Goal: Task Accomplishment & Management: Complete application form

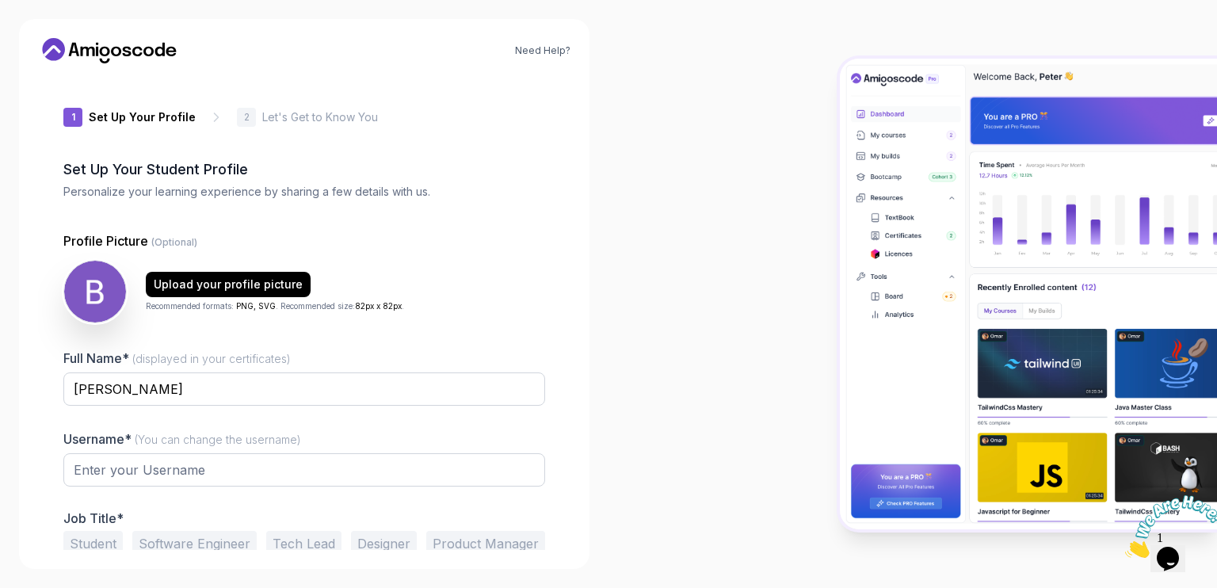
type input "quickfox4e071"
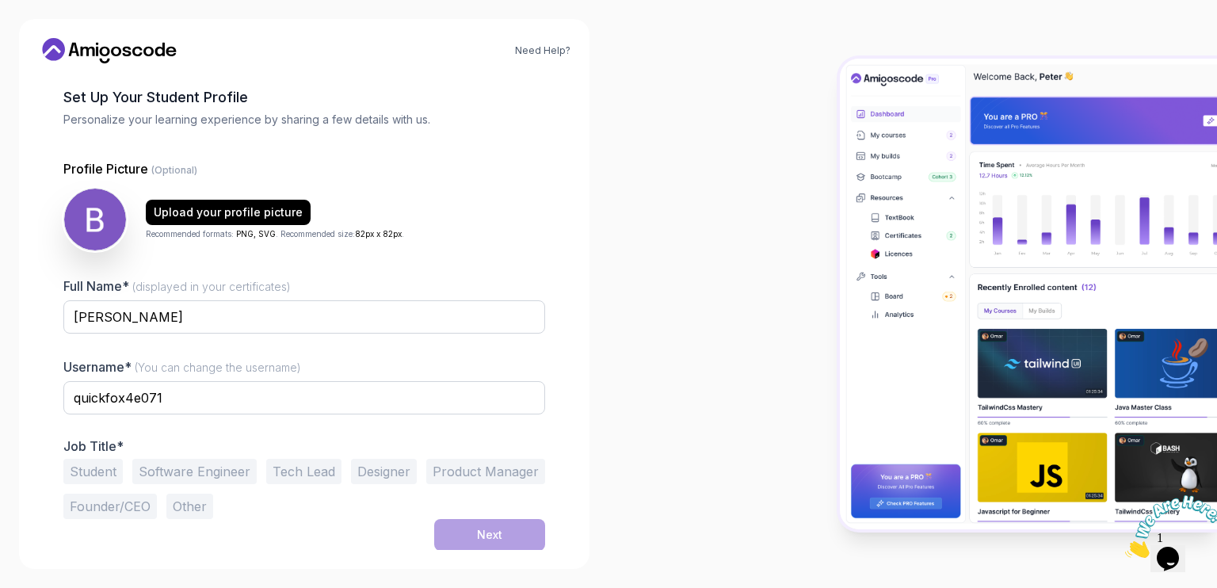
click at [183, 464] on button "Software Engineer" at bounding box center [194, 471] width 124 height 25
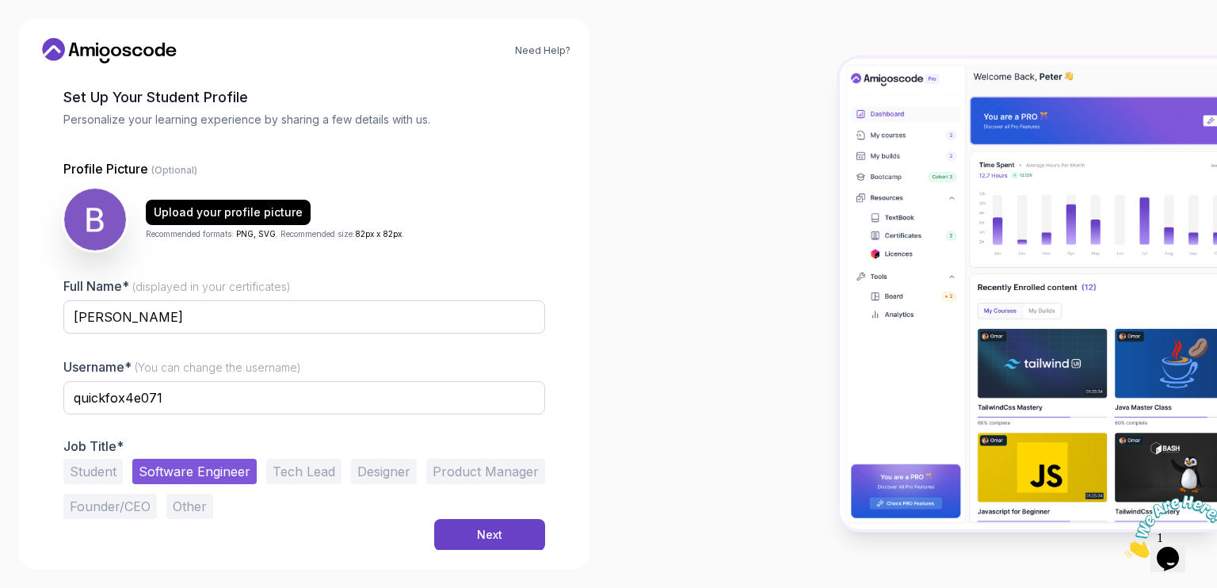
click at [485, 514] on div "Student Software Engineer Tech Lead Designer Product Manager Founder/CEO Other" at bounding box center [304, 489] width 482 height 60
click at [492, 536] on div "Next" at bounding box center [489, 535] width 25 height 16
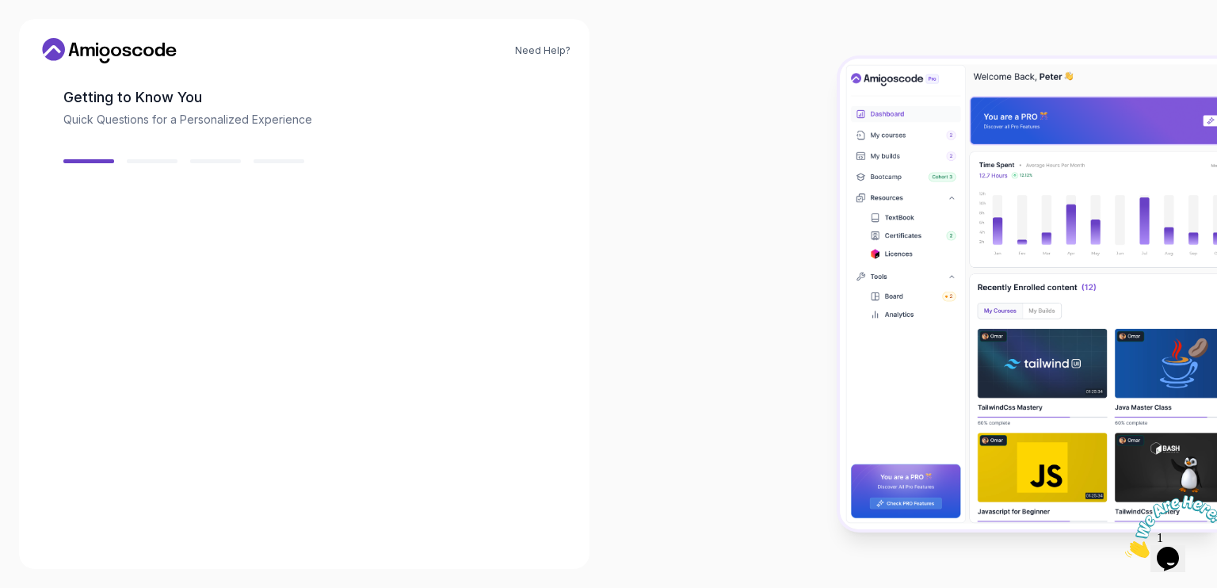
click at [492, 536] on div "Back Next" at bounding box center [304, 559] width 482 height 82
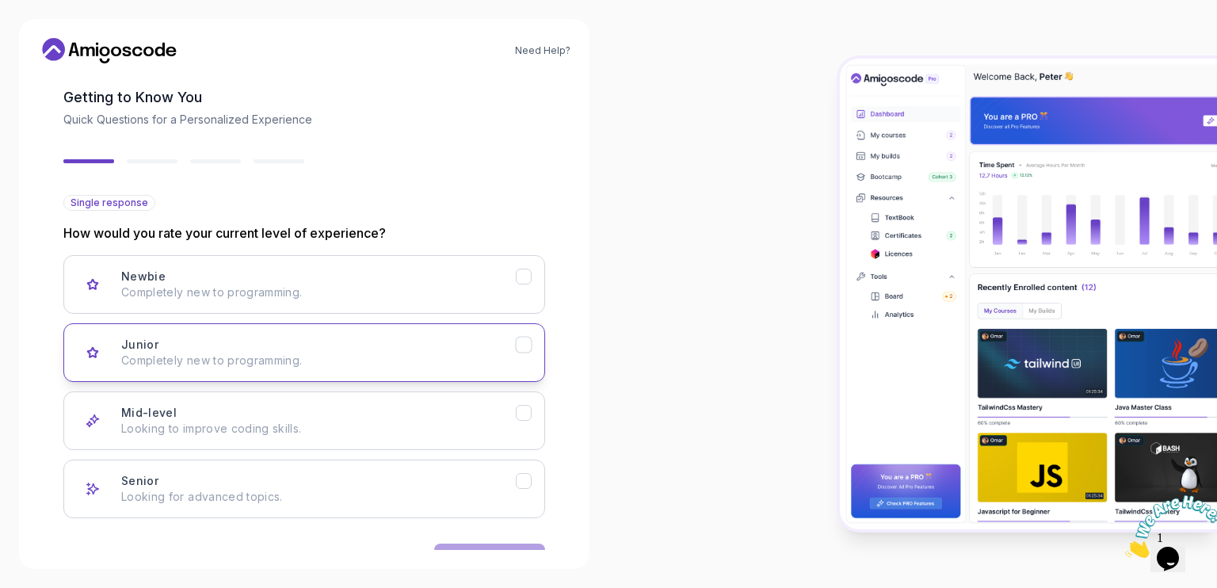
click at [231, 329] on button "Junior Completely new to programming." at bounding box center [304, 352] width 482 height 59
click at [285, 421] on p "Looking to improve coding skills." at bounding box center [318, 429] width 395 height 16
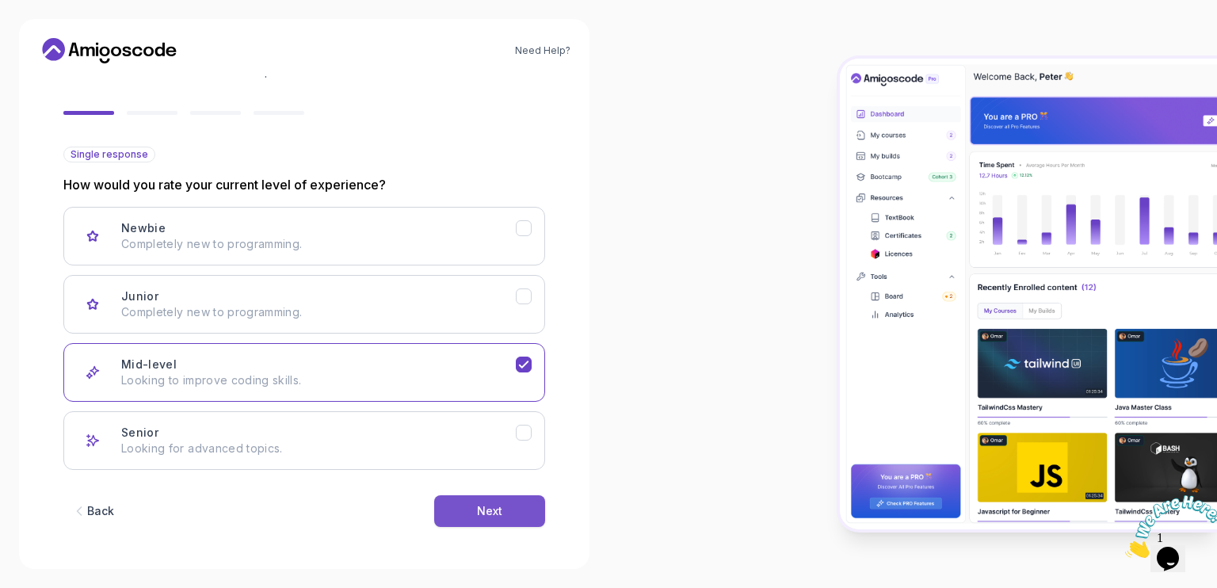
scroll to position [120, 0]
click at [451, 510] on button "Next" at bounding box center [489, 511] width 111 height 32
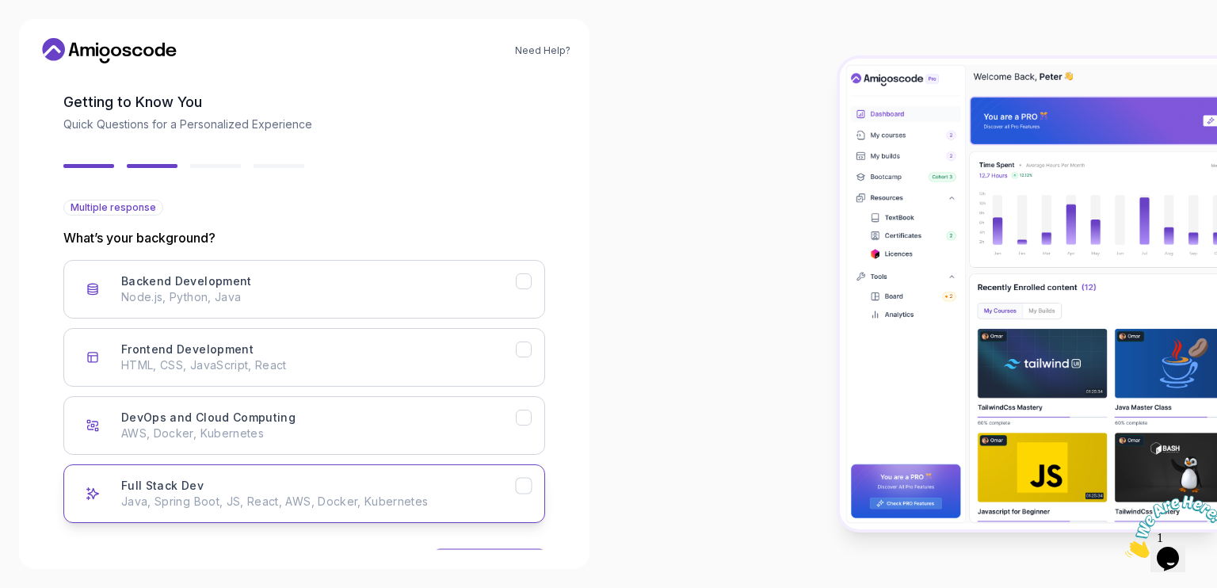
scroll to position [69, 0]
click at [447, 516] on button "Full Stack Dev Java, Spring Boot, JS, React, AWS, Docker, Kubernetes" at bounding box center [304, 492] width 482 height 59
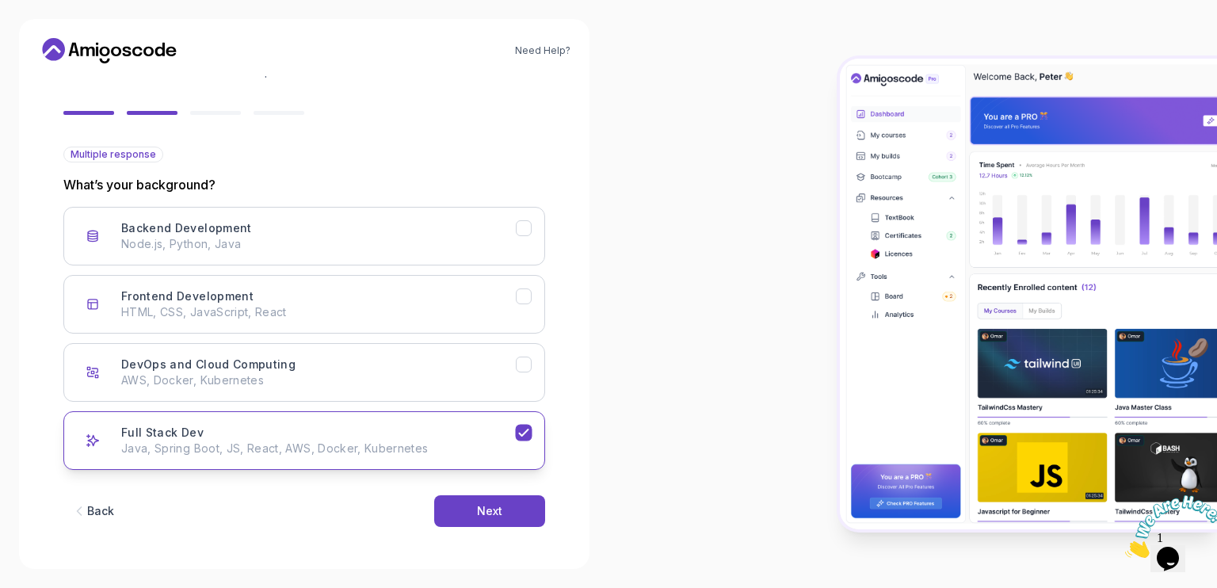
scroll to position [120, 0]
click at [513, 533] on div "Back Next" at bounding box center [304, 511] width 482 height 82
click at [507, 504] on button "Next" at bounding box center [489, 511] width 111 height 32
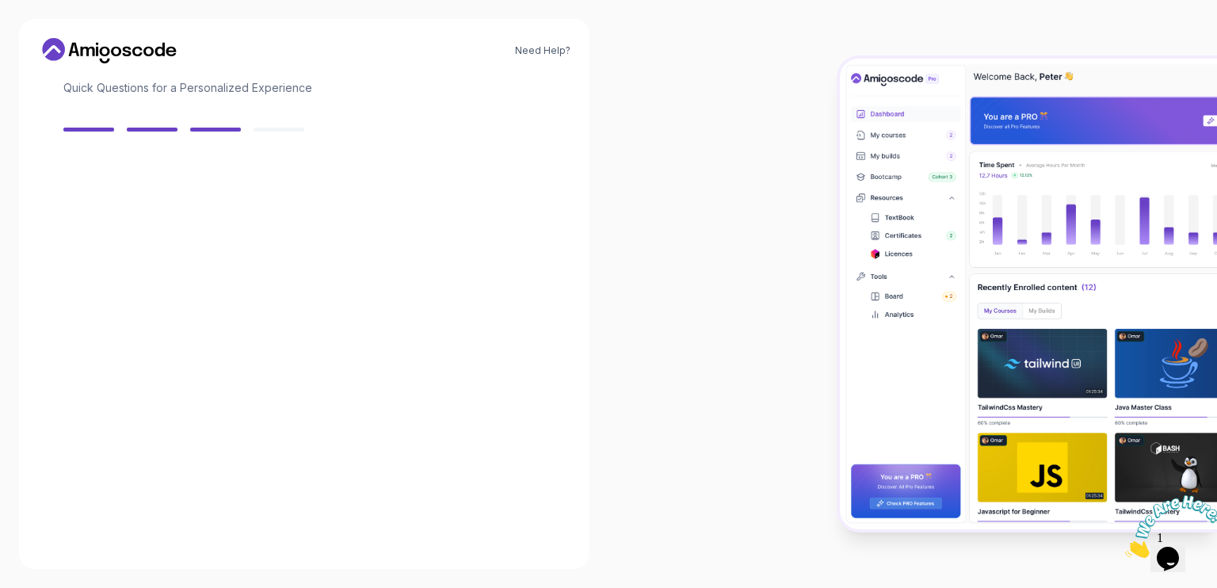
scroll to position [103, 0]
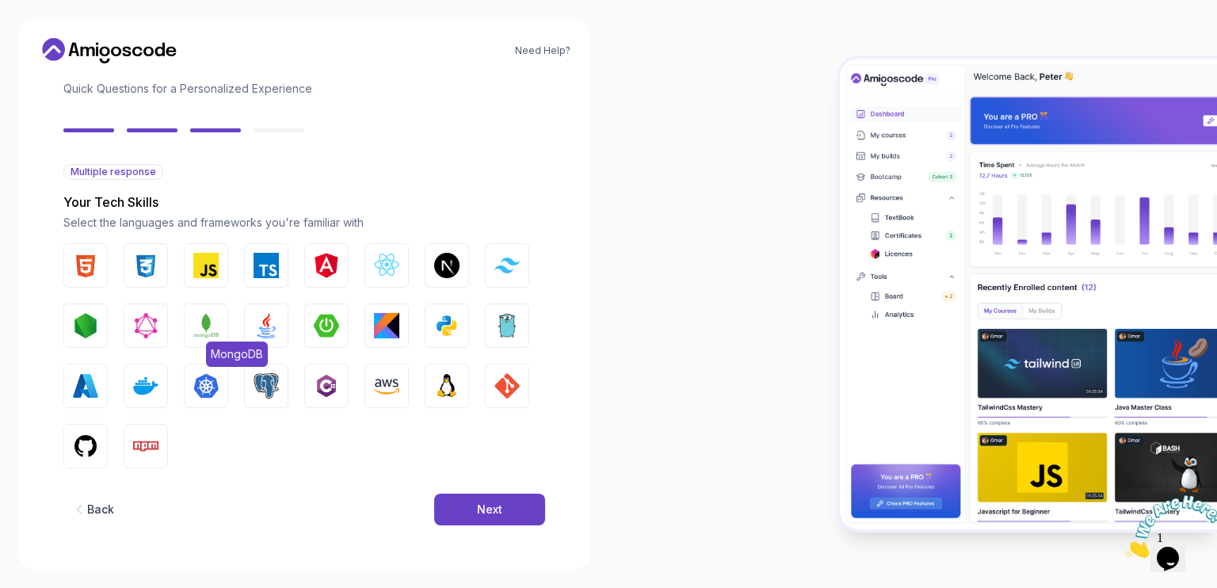
click at [189, 326] on button "MongoDB" at bounding box center [206, 326] width 44 height 44
click at [261, 310] on button "Java" at bounding box center [266, 326] width 44 height 44
click at [327, 324] on img "button" at bounding box center [326, 325] width 25 height 25
click at [90, 256] on img "button" at bounding box center [85, 265] width 25 height 25
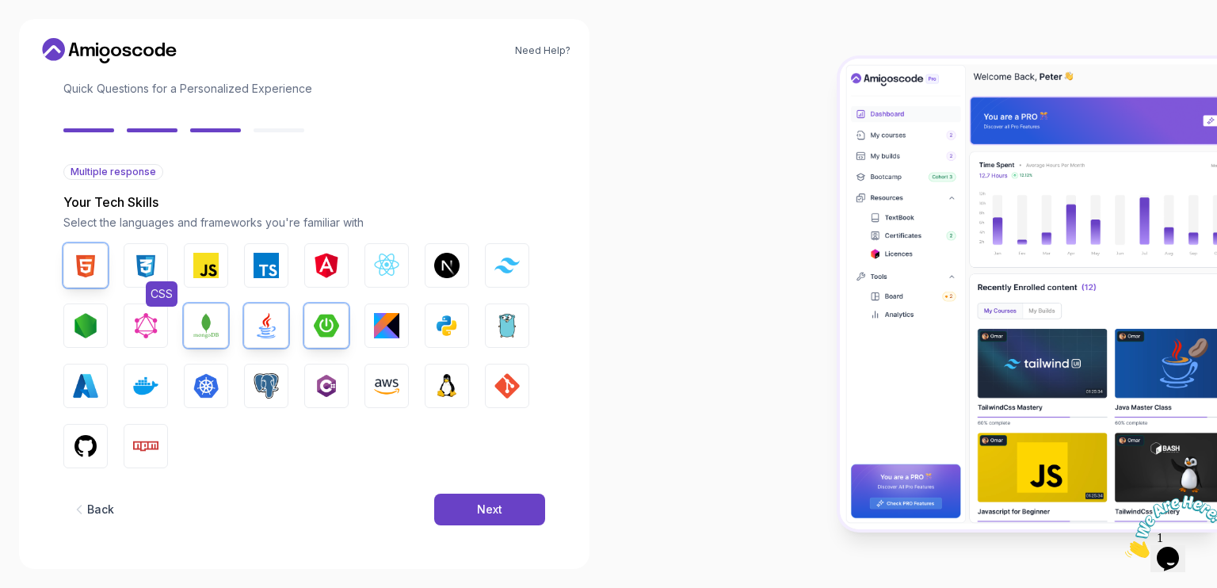
click at [162, 252] on button "CSS" at bounding box center [146, 265] width 44 height 44
click at [469, 522] on button "Next" at bounding box center [489, 510] width 111 height 32
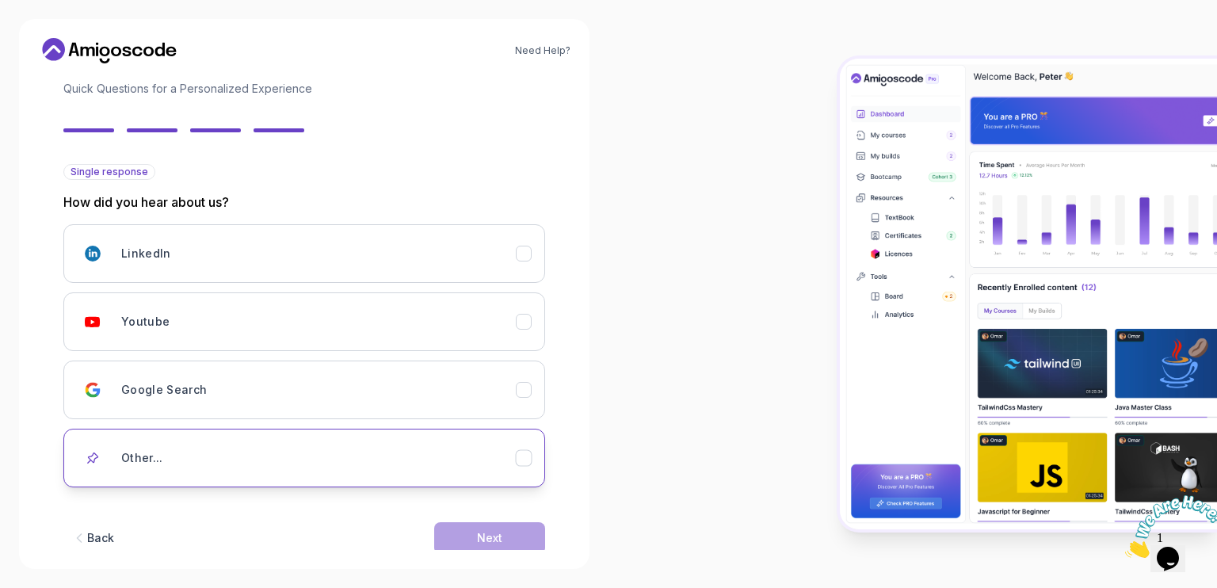
click at [193, 446] on div "Other..." at bounding box center [318, 458] width 395 height 32
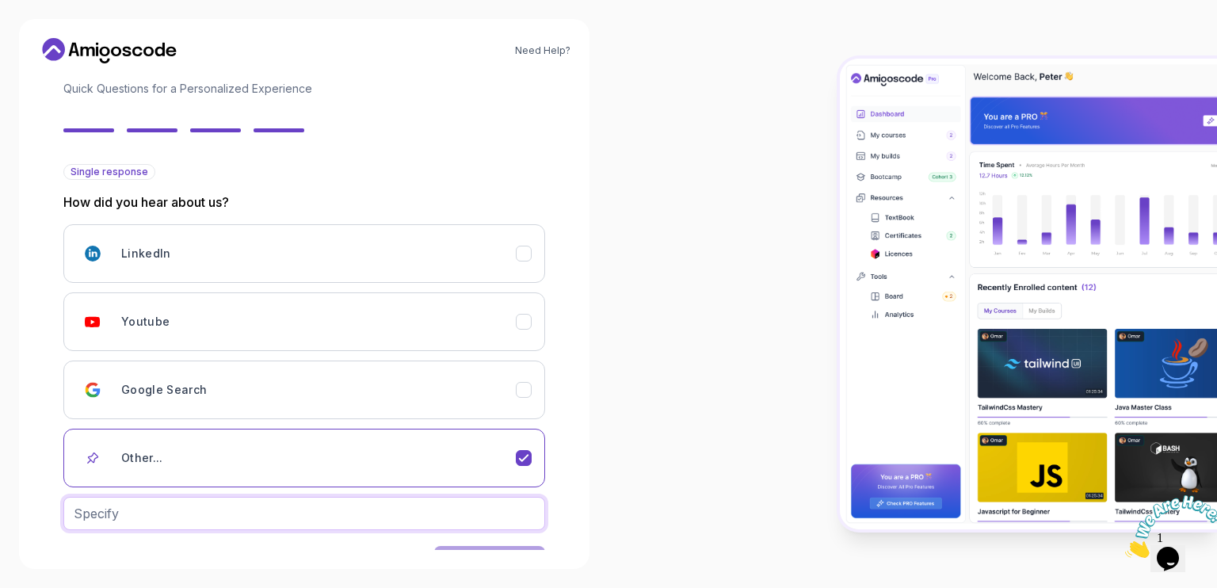
click at [449, 522] on input "text" at bounding box center [304, 513] width 482 height 33
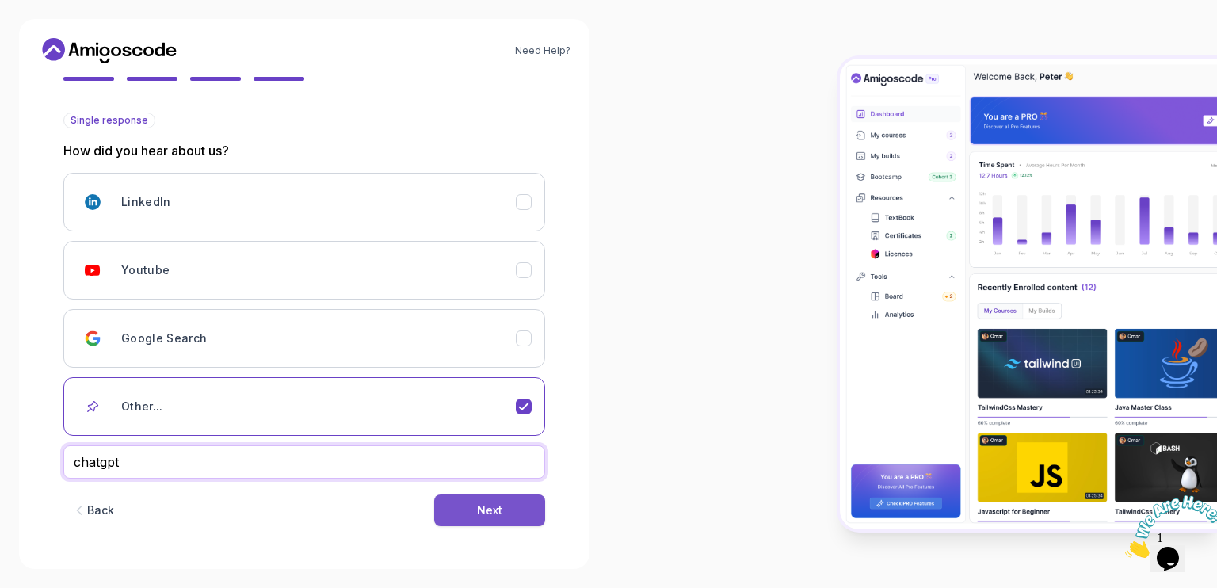
type input "chatgpt"
click at [480, 499] on button "Next" at bounding box center [489, 511] width 111 height 32
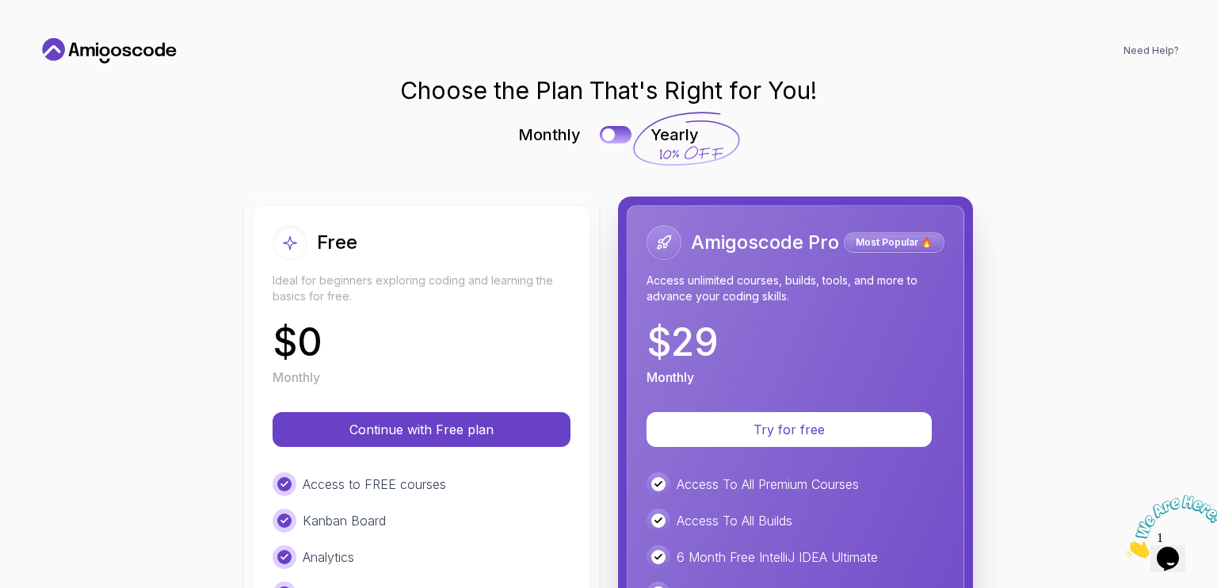
scroll to position [0, 0]
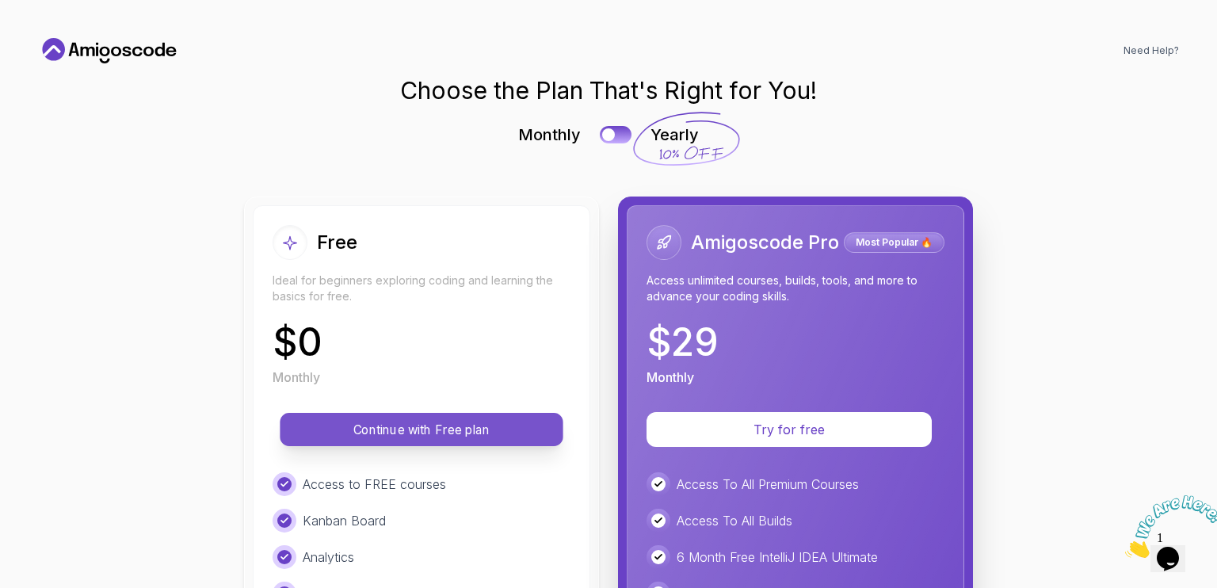
click at [450, 432] on p "Continue with Free plan" at bounding box center [421, 430] width 247 height 18
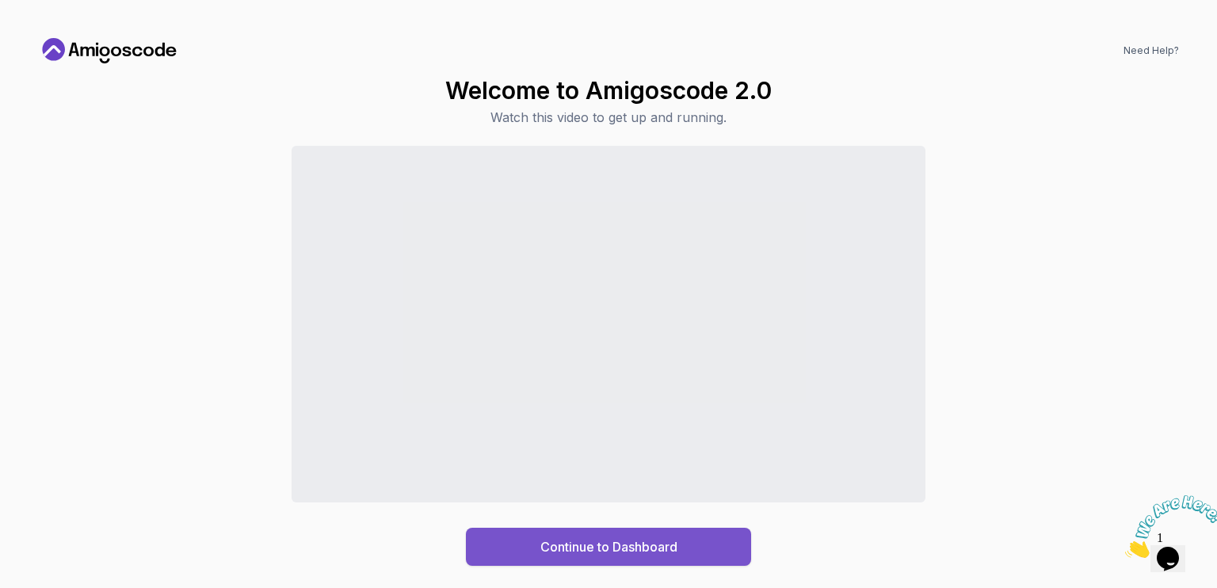
click at [667, 536] on button "Continue to Dashboard" at bounding box center [608, 547] width 285 height 38
click at [636, 548] on div "Continue to Dashboard" at bounding box center [609, 546] width 137 height 19
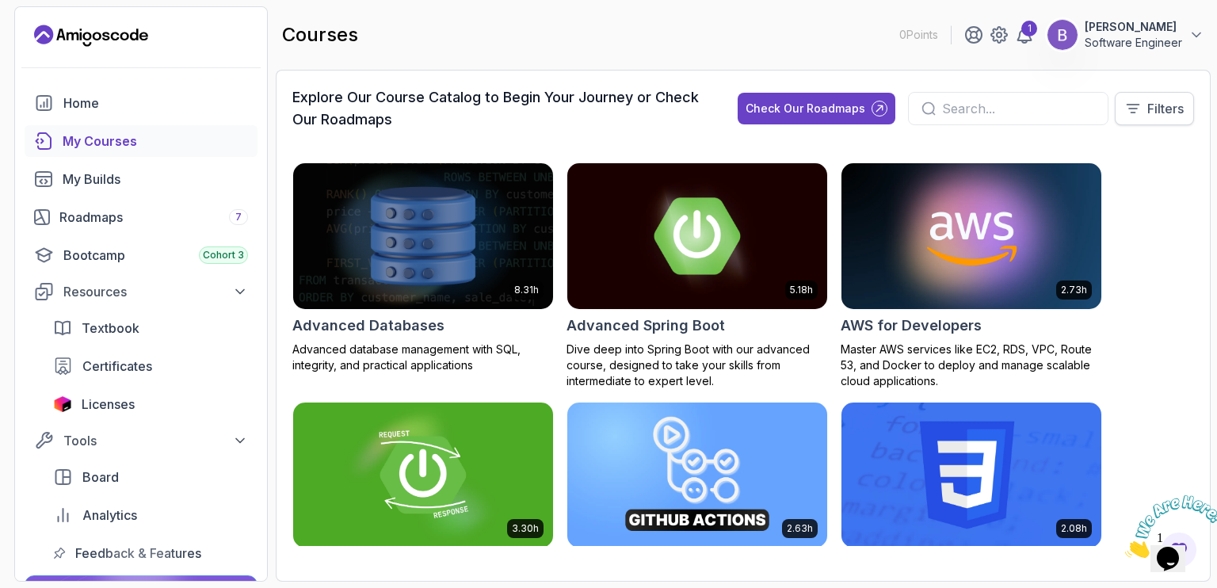
click at [1175, 113] on p "Filters" at bounding box center [1166, 108] width 36 height 19
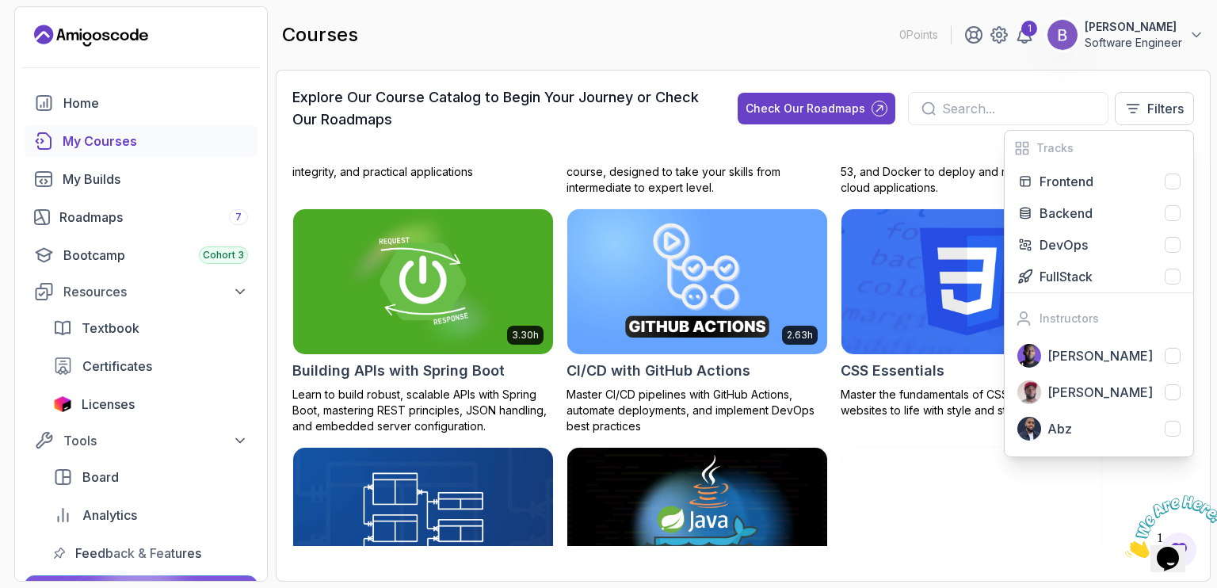
scroll to position [197, 0]
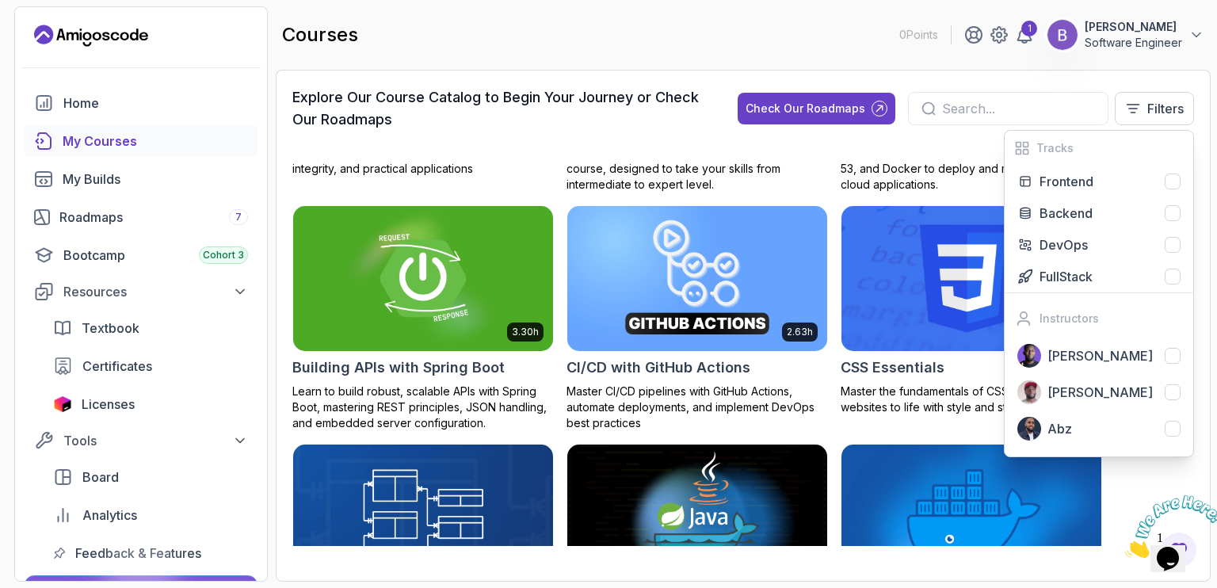
click at [1019, 56] on div "courses 0 Points 1 [PERSON_NAME] Software Engineer" at bounding box center [743, 34] width 935 height 57
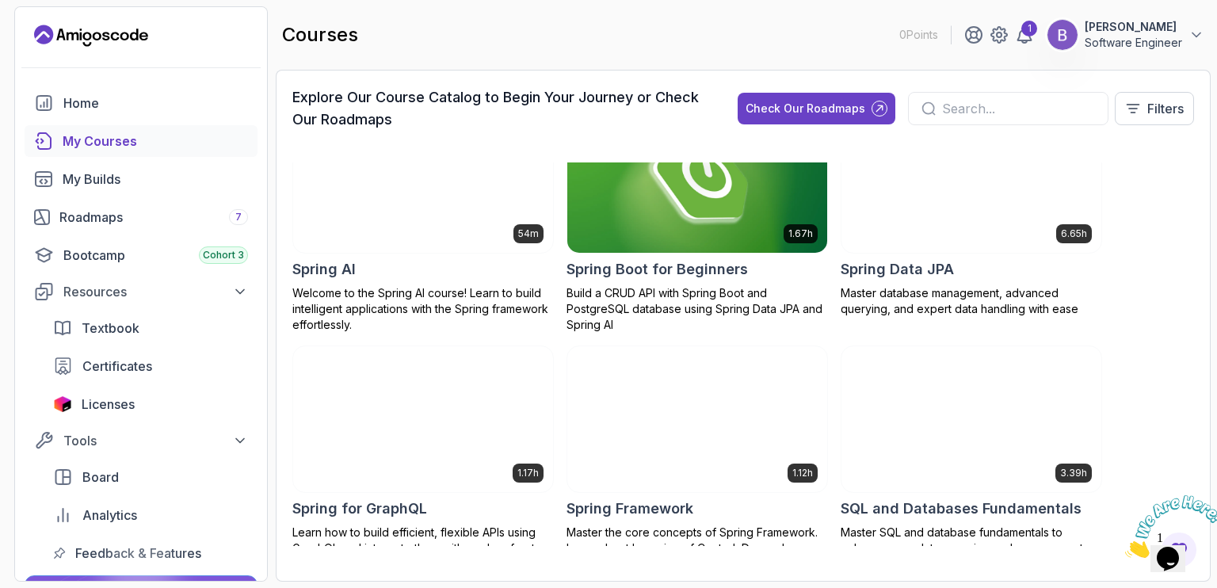
scroll to position [2874, 0]
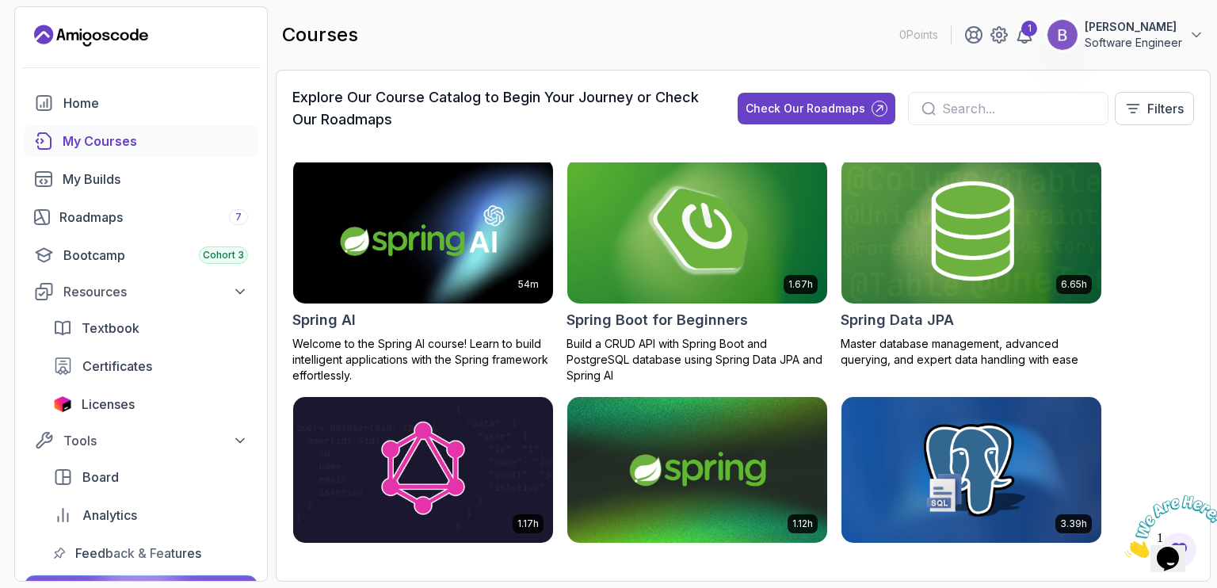
click at [701, 250] on img at bounding box center [697, 231] width 273 height 153
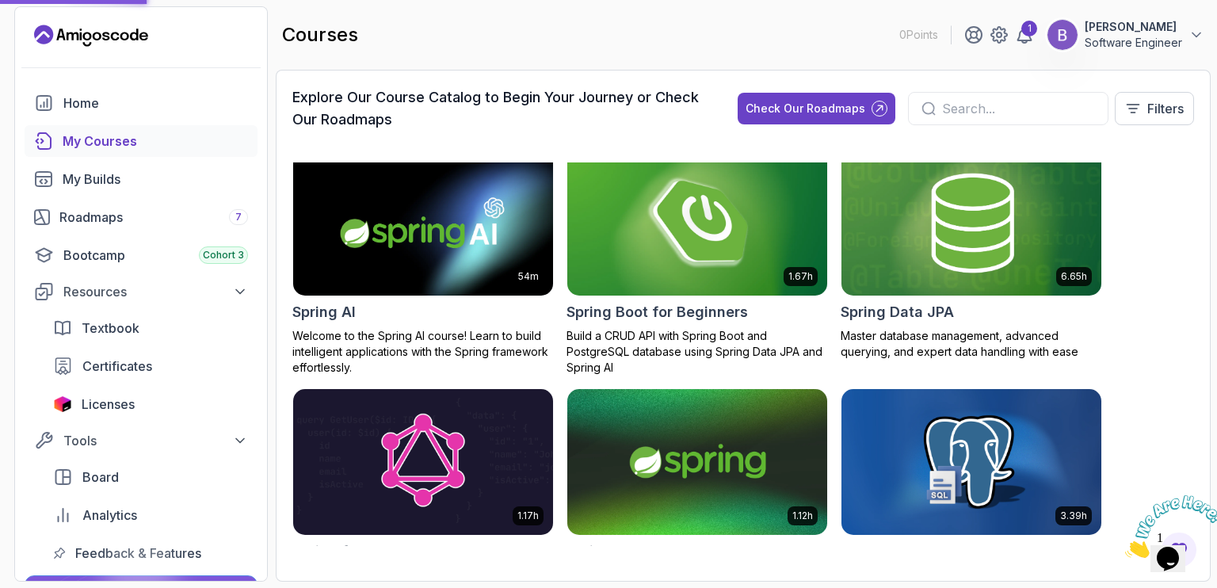
scroll to position [2883, 0]
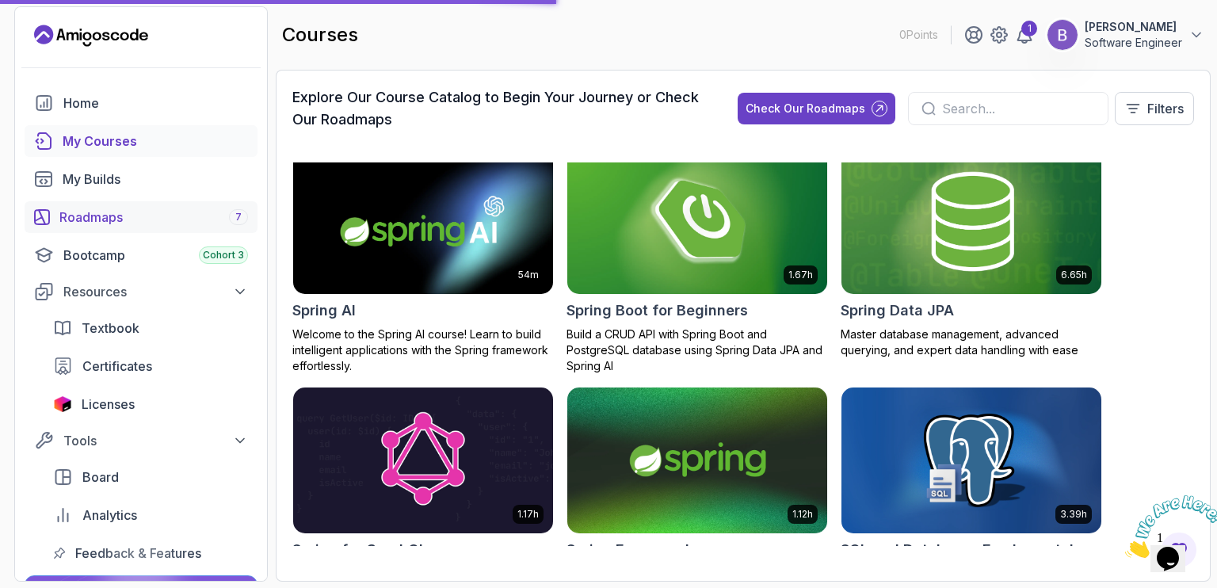
click at [136, 216] on div "Roadmaps 7" at bounding box center [153, 217] width 189 height 19
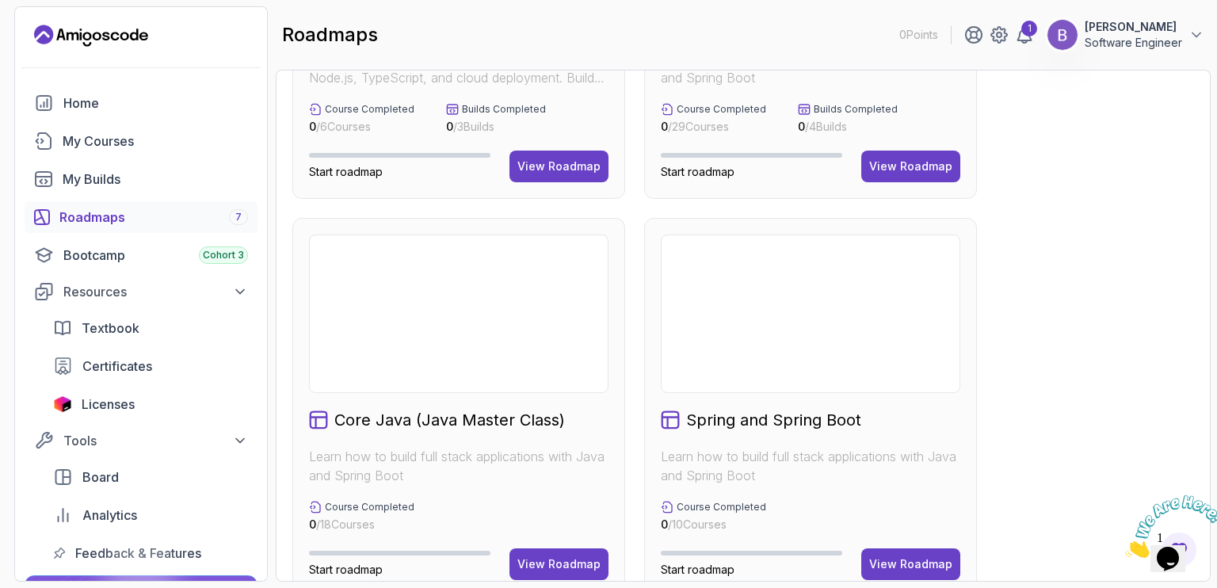
scroll to position [308, 0]
